Goal: Task Accomplishment & Management: Use online tool/utility

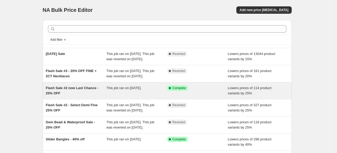
click at [84, 95] on span "Flash Sale #2 now Last Chance - 25% OFF" at bounding box center [72, 90] width 53 height 9
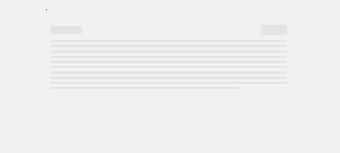
select select "percentage"
select select "not_equal"
select select "inventory_quantity"
select select ">"
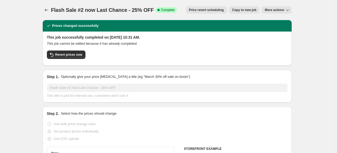
select select "tag"
click at [216, 10] on span "Price revert scheduling" at bounding box center [206, 10] width 35 height 4
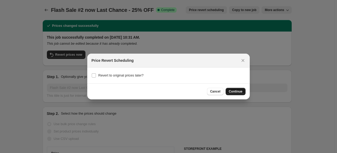
click at [241, 91] on span "Continue" at bounding box center [236, 91] width 14 height 4
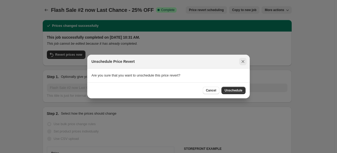
click at [241, 64] on icon "Close" at bounding box center [243, 61] width 5 height 5
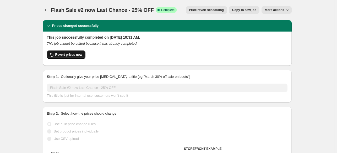
click at [68, 56] on span "Revert prices now" at bounding box center [68, 54] width 27 height 4
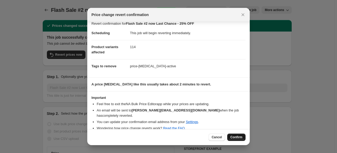
scroll to position [6, 0]
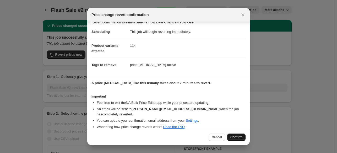
click at [240, 140] on button "Confirm" at bounding box center [237, 136] width 18 height 7
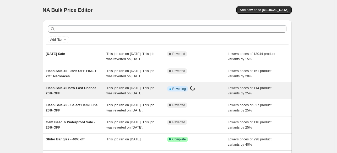
click at [182, 96] on div "Info Partially complete Reverting Price change job in progress..." at bounding box center [197, 90] width 61 height 10
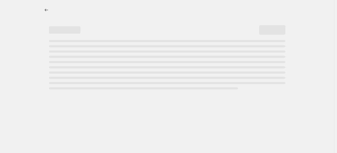
select select "percentage"
select select "tag"
select select "not_equal"
select select "inventory_quantity"
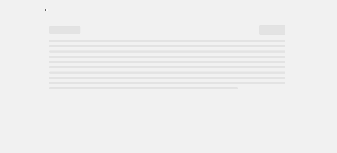
select select ">"
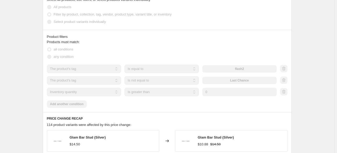
scroll to position [312, 0]
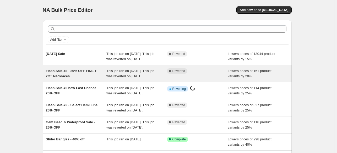
click at [77, 77] on span "Flash Sale #3 - 20% OFF FINE + 2CT Necklaces" at bounding box center [71, 73] width 51 height 9
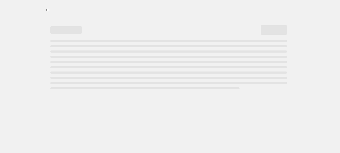
select select "percentage"
select select "tag"
select select "inventory_quantity"
select select ">"
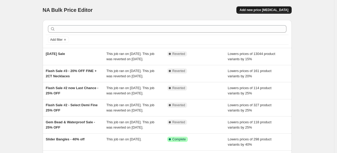
click at [288, 11] on span "Add new price change job" at bounding box center [264, 10] width 49 height 4
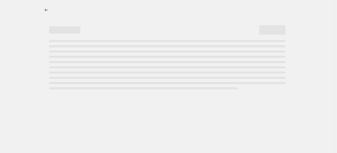
select select "percentage"
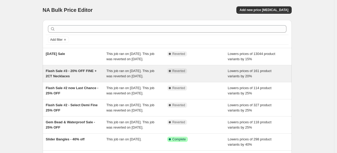
click at [126, 78] on span "This job ran on August 21, 2025. This job was reverted on August 31, 2025." at bounding box center [131, 73] width 48 height 9
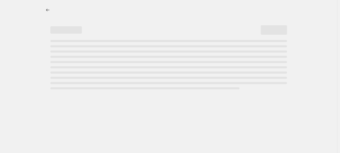
select select "percentage"
select select "tag"
select select "inventory_quantity"
select select ">"
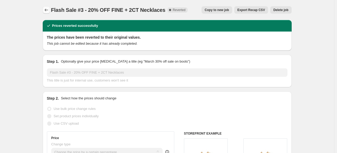
click at [49, 12] on icon "Price change jobs" at bounding box center [46, 9] width 5 height 5
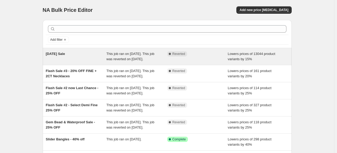
click at [90, 52] on div "Labor Day Sale" at bounding box center [76, 56] width 61 height 10
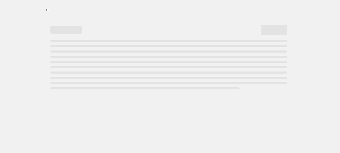
select select "percentage"
select select "collection"
select select "not_equal"
